Goal: Task Accomplishment & Management: Complete application form

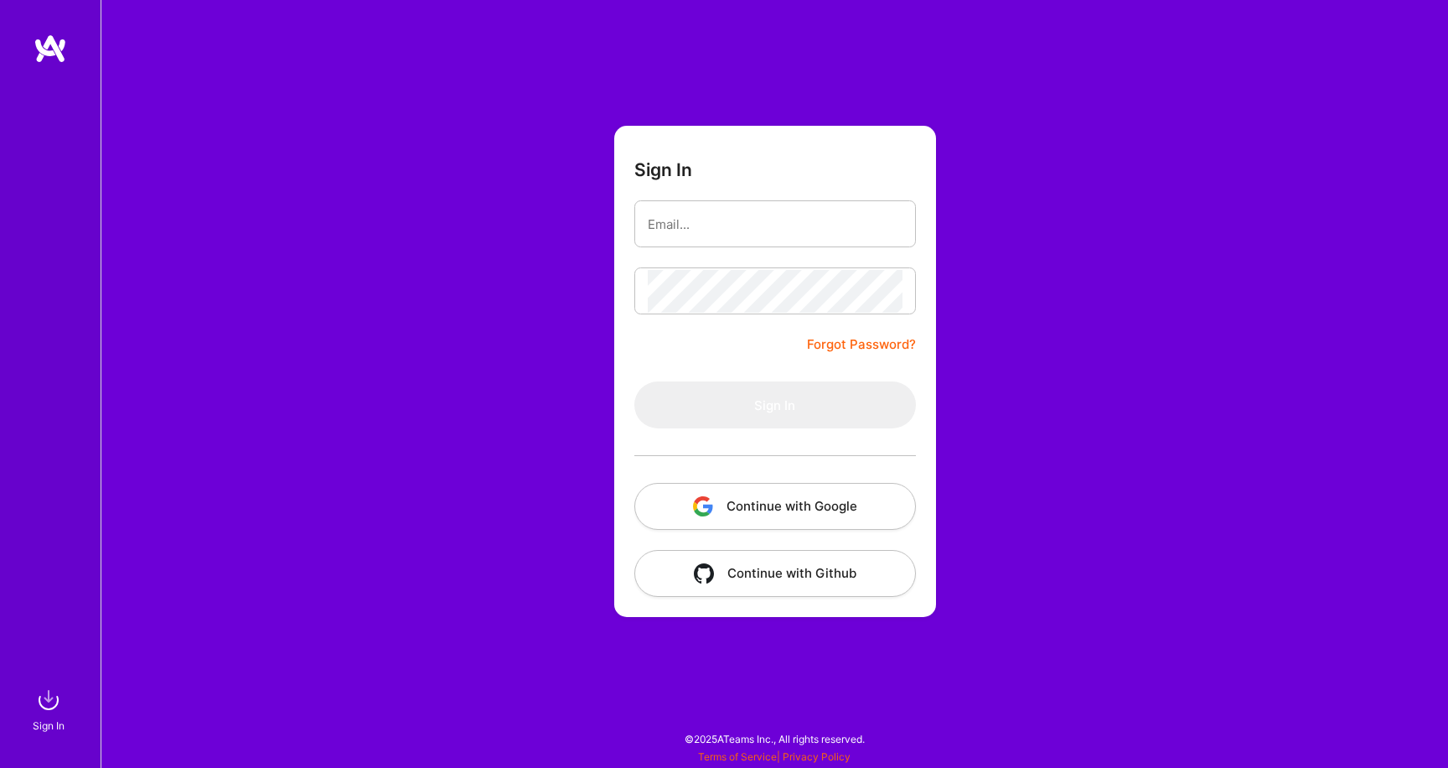
click at [806, 505] on button "Continue with Google" at bounding box center [775, 506] width 282 height 47
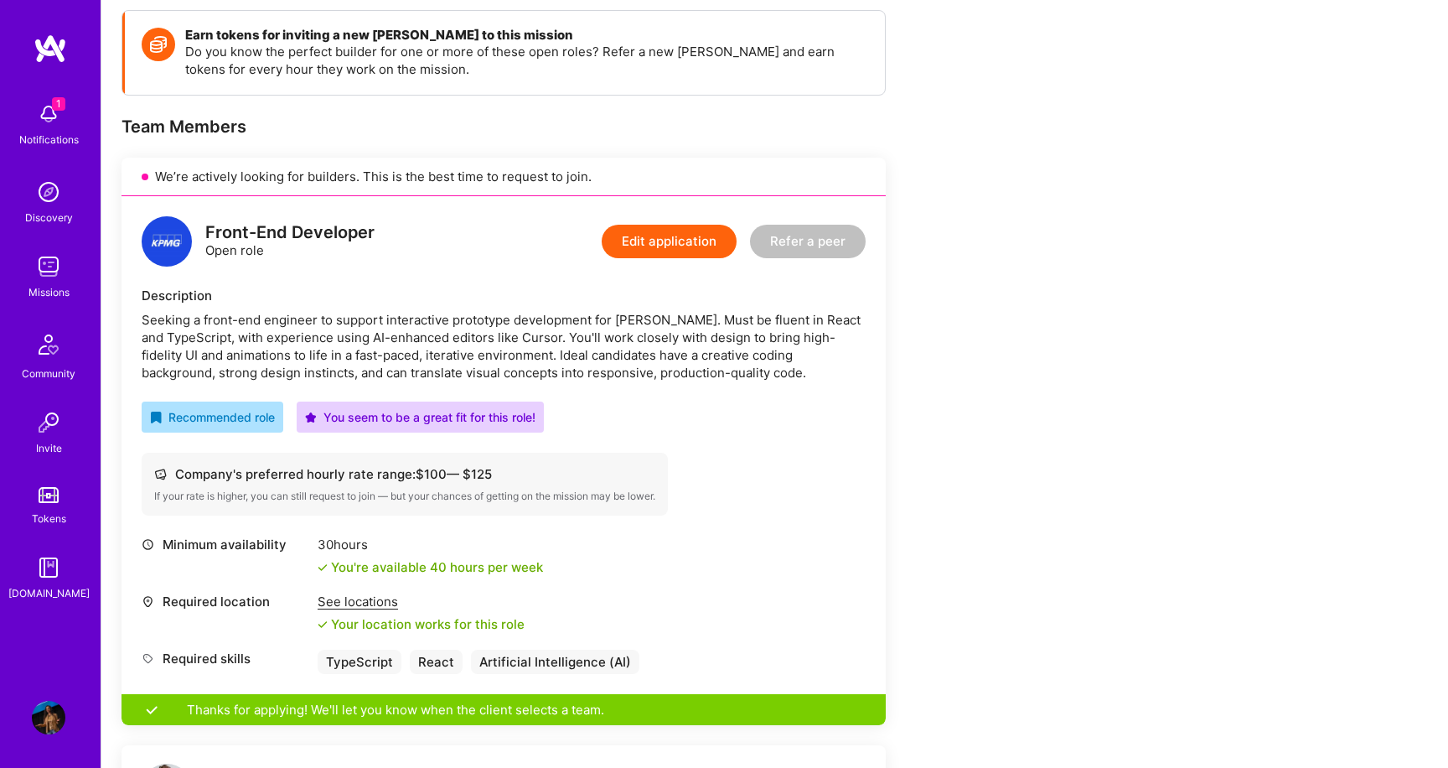
scroll to position [334, 0]
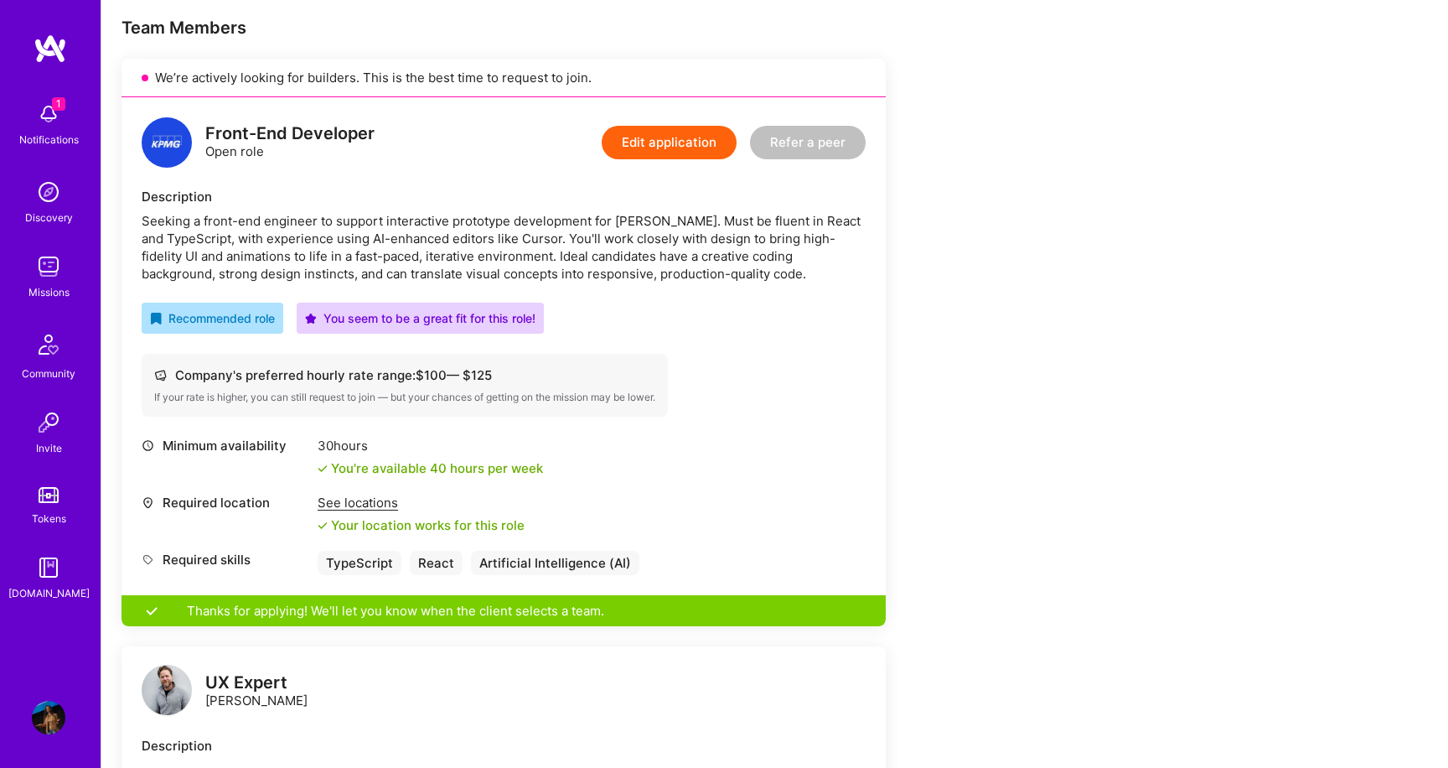
click at [50, 270] on img at bounding box center [49, 267] width 34 height 34
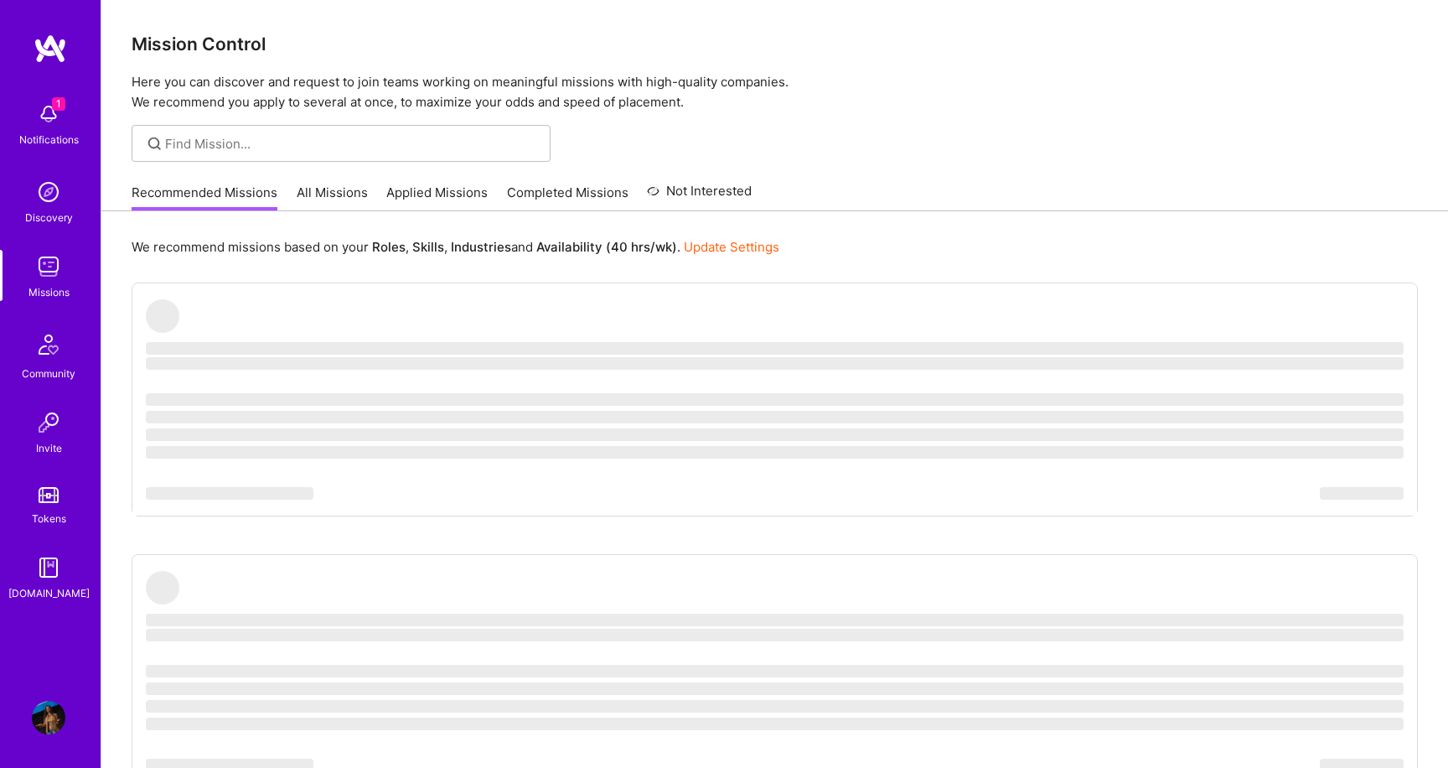
click at [51, 125] on img at bounding box center [49, 114] width 34 height 34
click at [54, 358] on img at bounding box center [48, 344] width 40 height 40
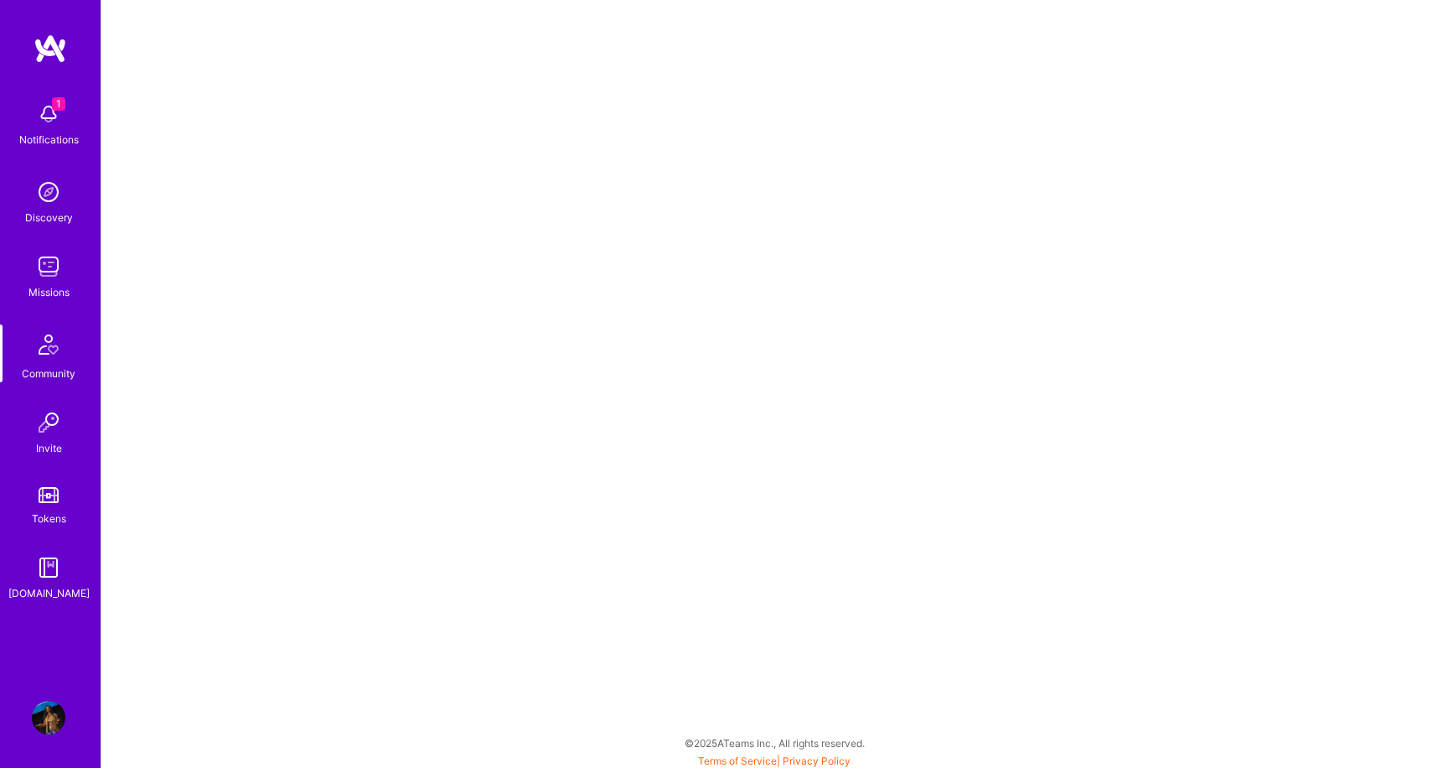
click at [48, 284] on div "Missions" at bounding box center [48, 292] width 41 height 18
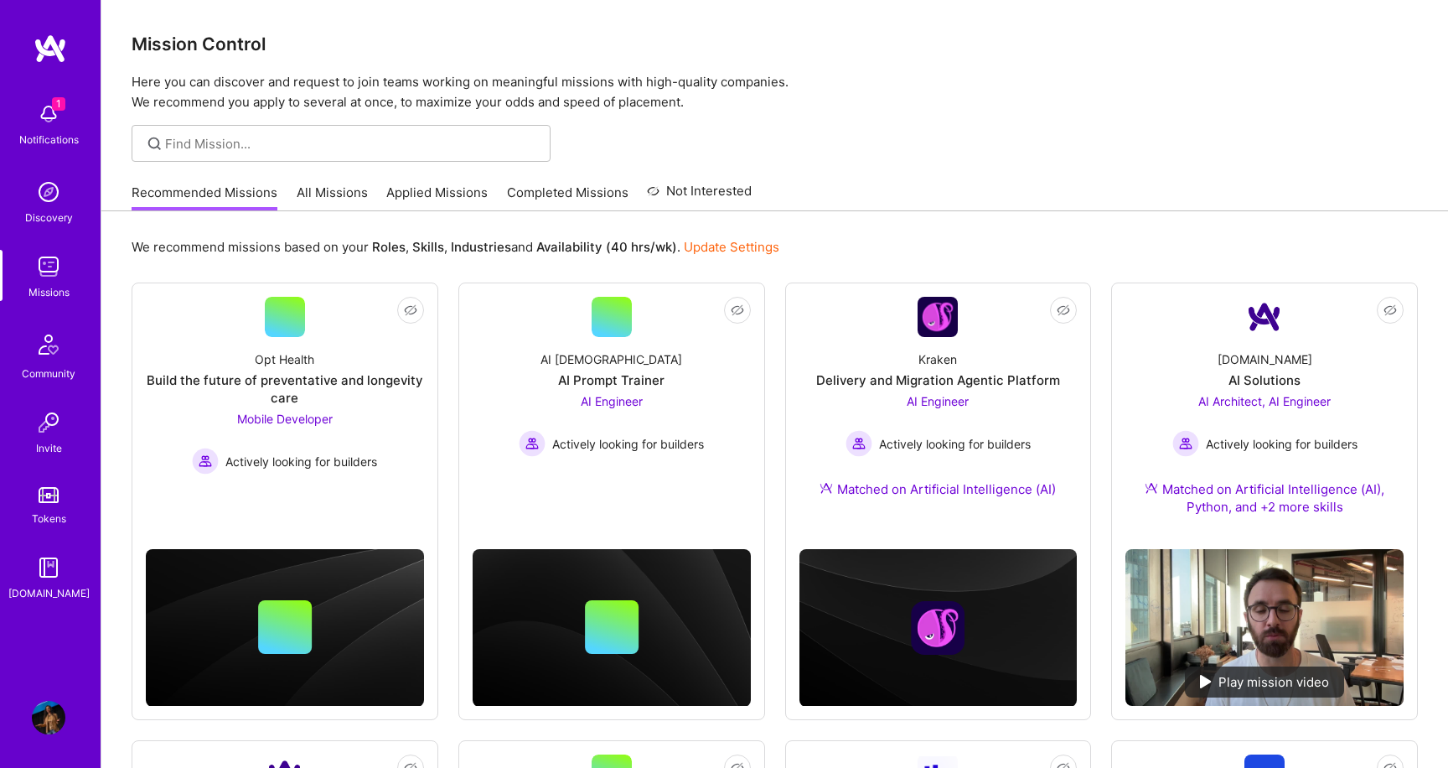
click at [432, 198] on link "Applied Missions" at bounding box center [436, 198] width 101 height 28
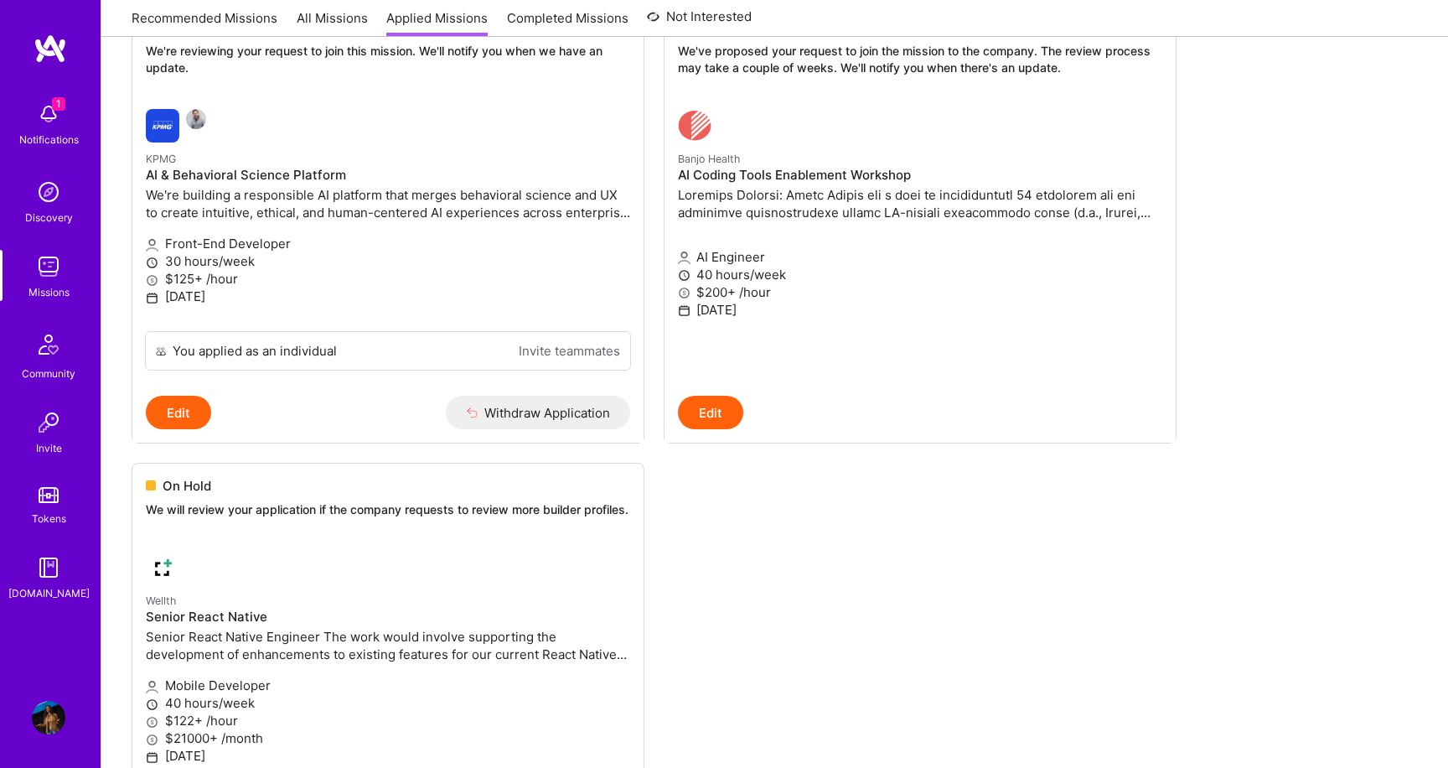
scroll to position [277, 0]
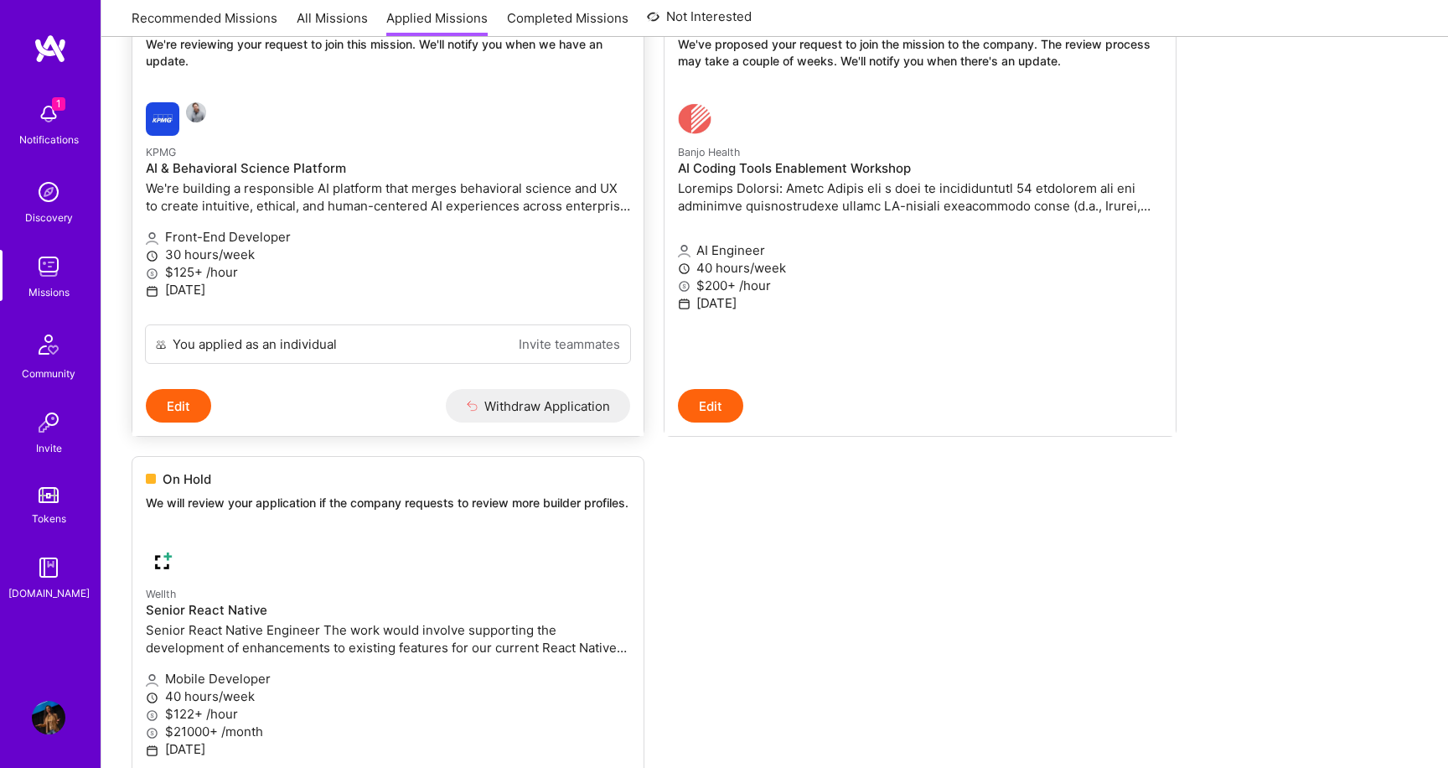
click at [522, 225] on div "Front-End Developer 30 hours/week $125+ /hour [DATE]" at bounding box center [388, 264] width 484 height 93
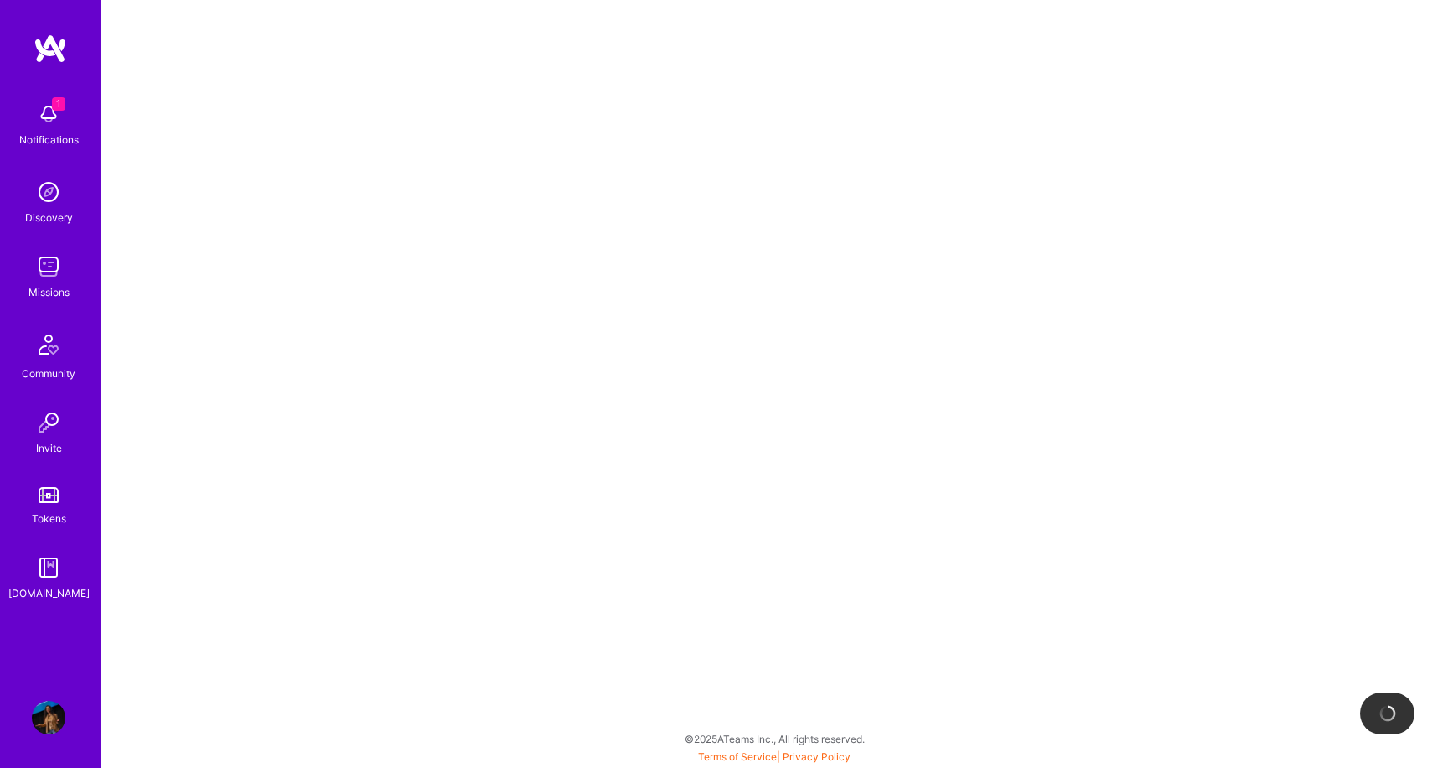
select select "US"
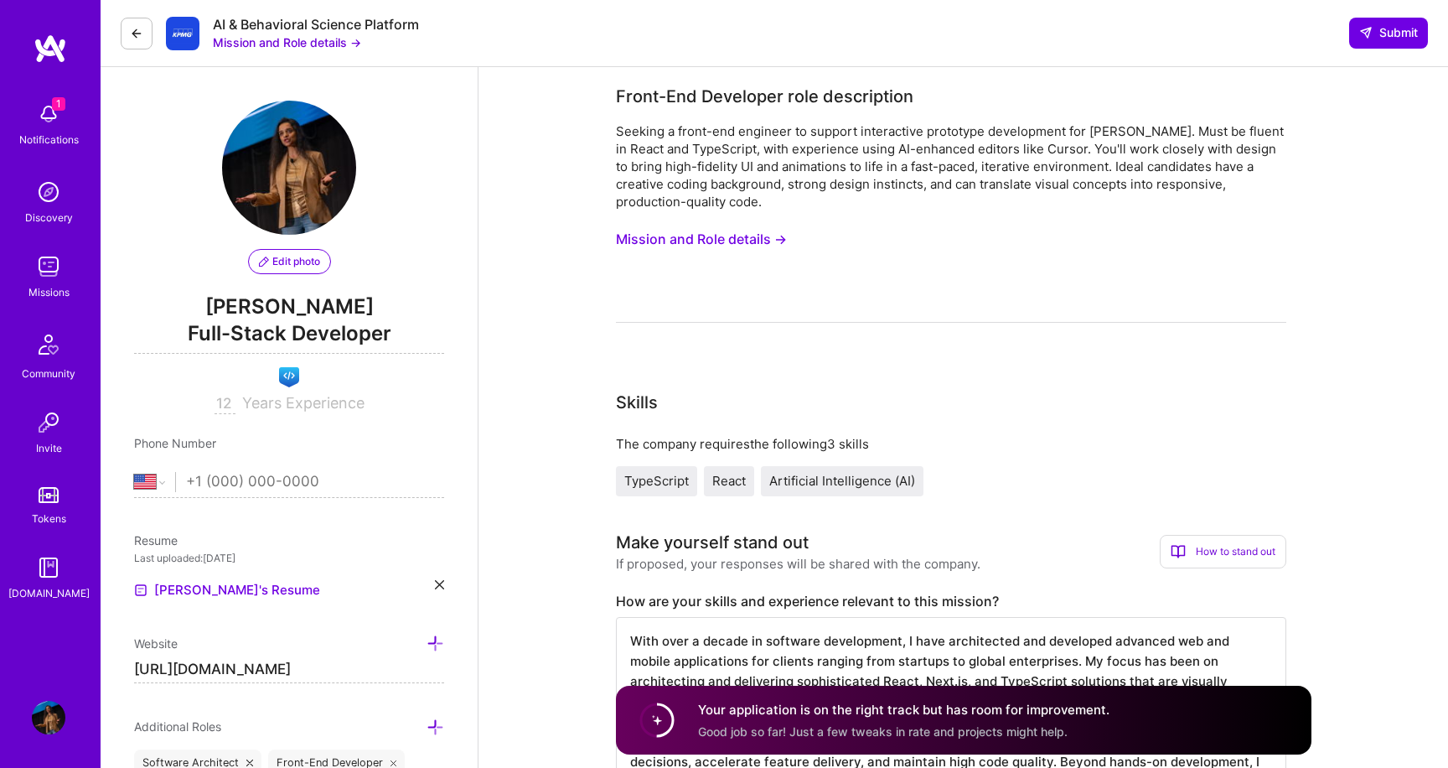
click at [144, 33] on button at bounding box center [137, 34] width 32 height 32
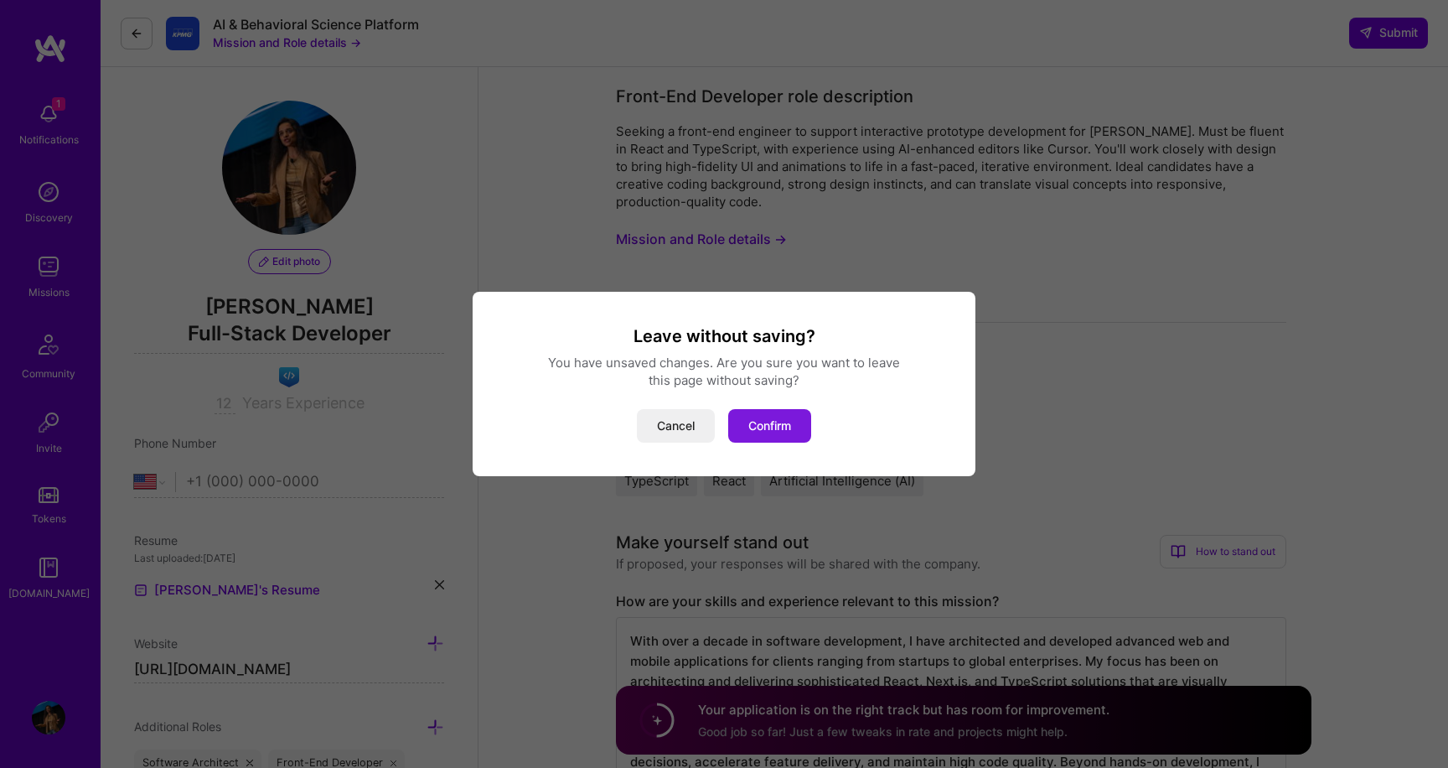
click at [785, 432] on button "Confirm" at bounding box center [769, 426] width 83 height 34
